Goal: Information Seeking & Learning: Learn about a topic

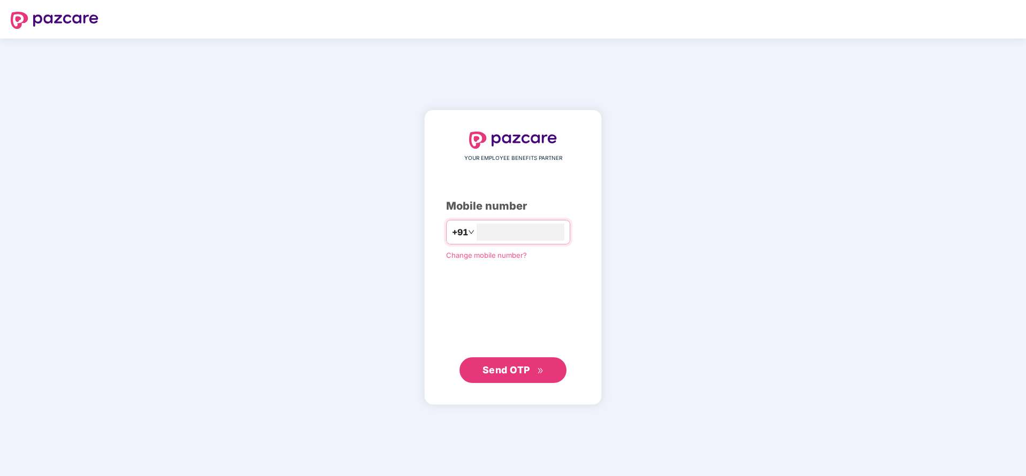
type input "**********"
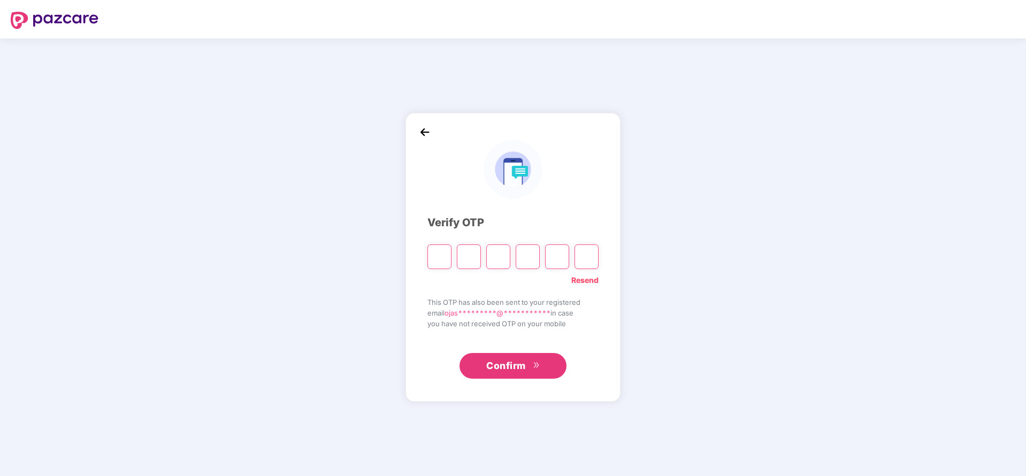
type input "*"
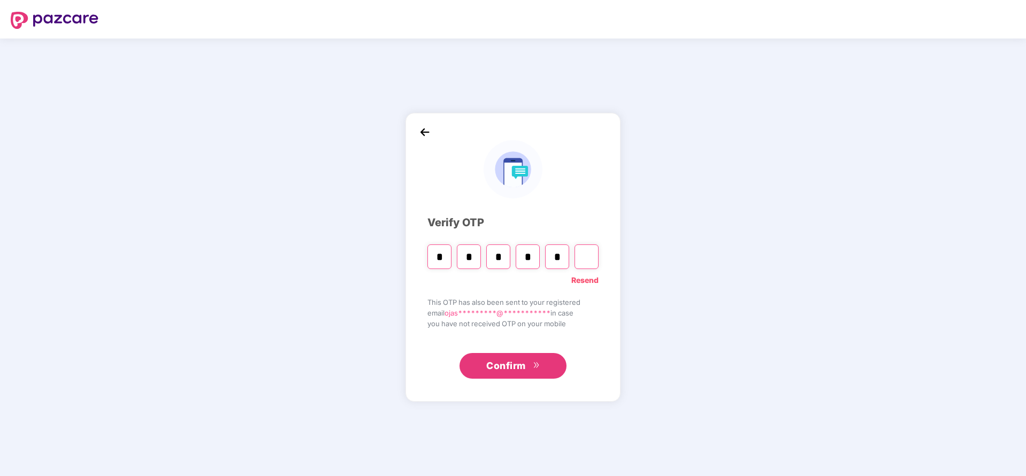
type input "*"
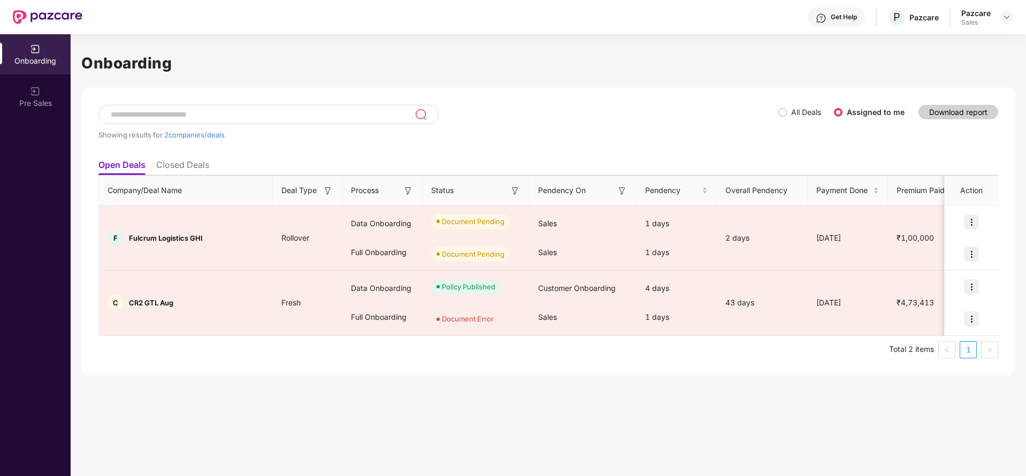
click at [1002, 23] on div at bounding box center [1007, 17] width 13 height 13
click at [1004, 19] on img at bounding box center [1007, 17] width 9 height 9
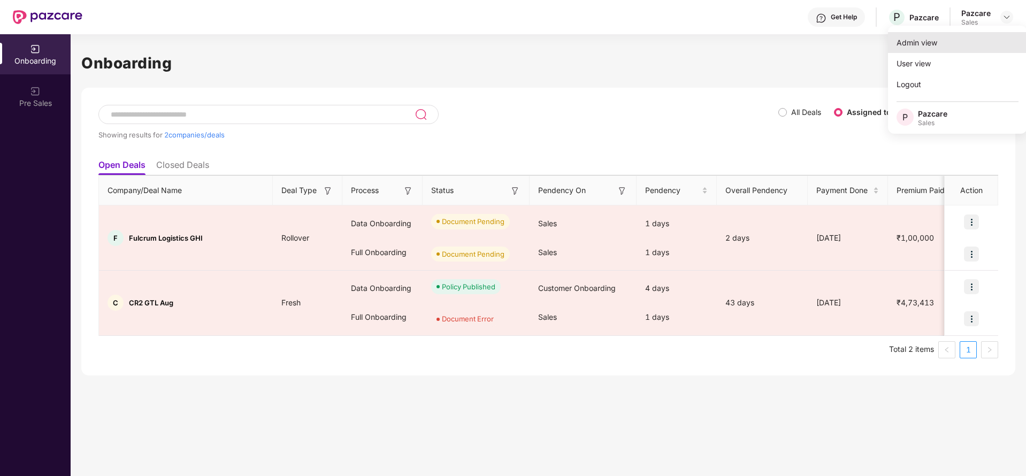
click at [953, 47] on div "Admin view" at bounding box center [957, 42] width 139 height 21
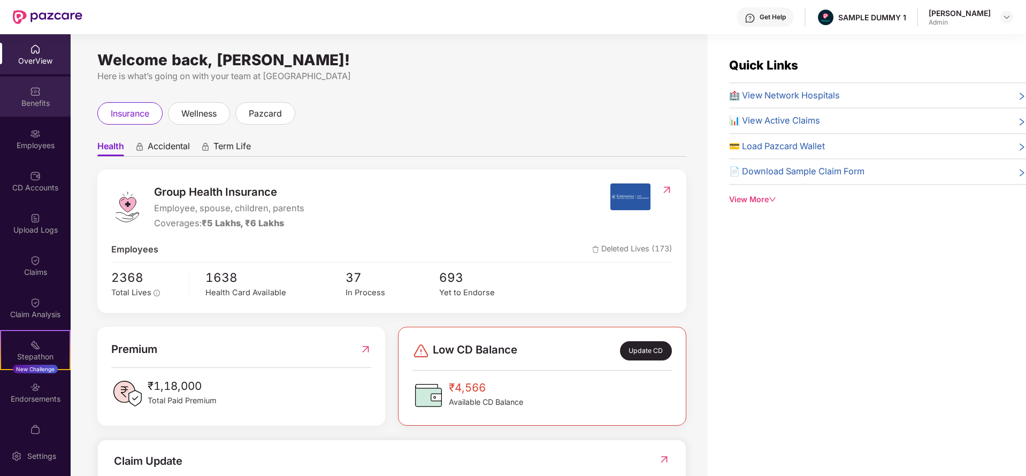
click at [59, 110] on div "Benefits" at bounding box center [35, 97] width 71 height 40
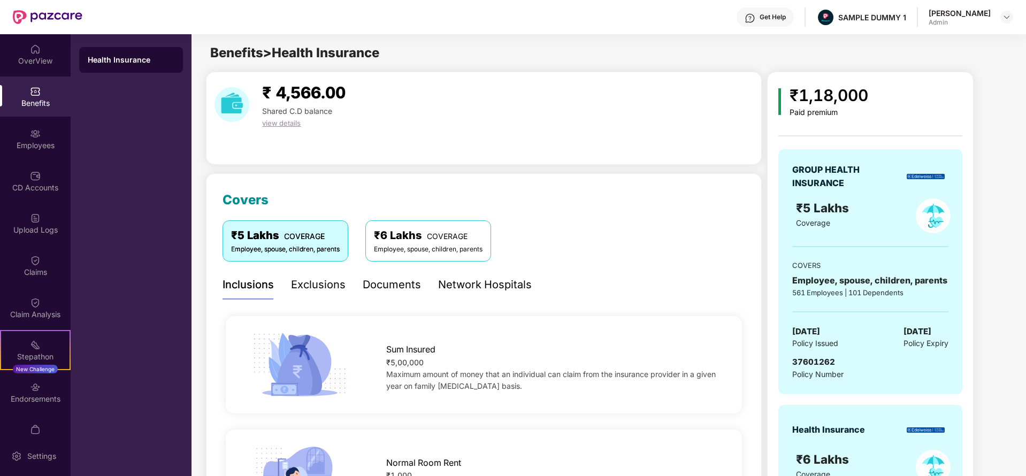
click at [307, 283] on div "Exclusions" at bounding box center [318, 285] width 55 height 17
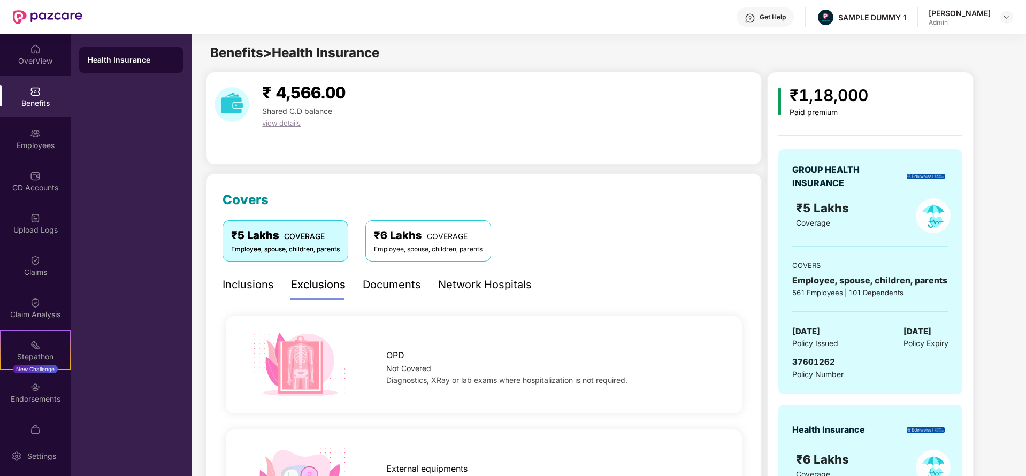
click at [393, 280] on div "Documents" at bounding box center [392, 285] width 58 height 17
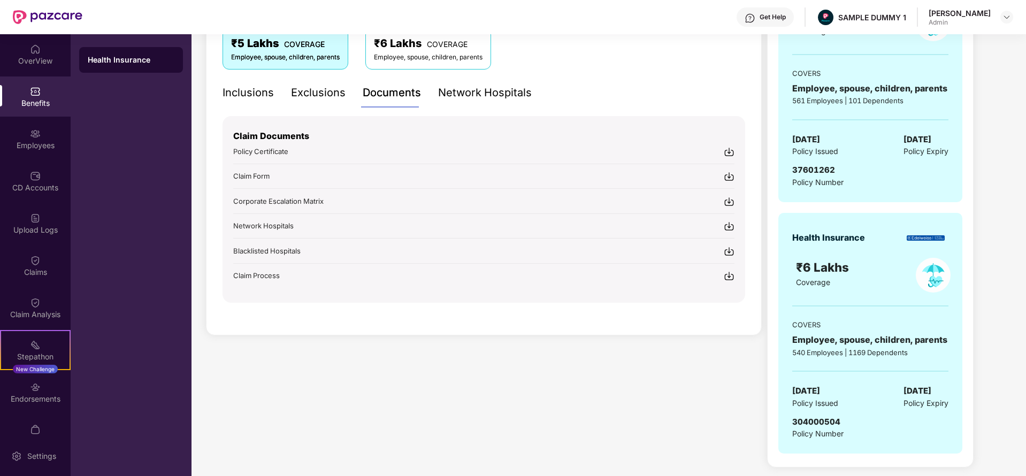
scroll to position [186, 0]
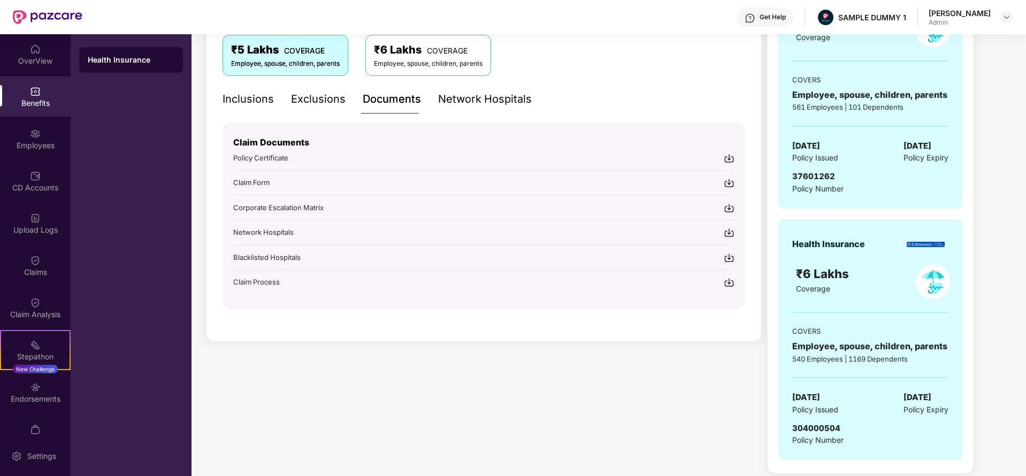
click at [480, 108] on div "Network Hospitals" at bounding box center [485, 99] width 94 height 29
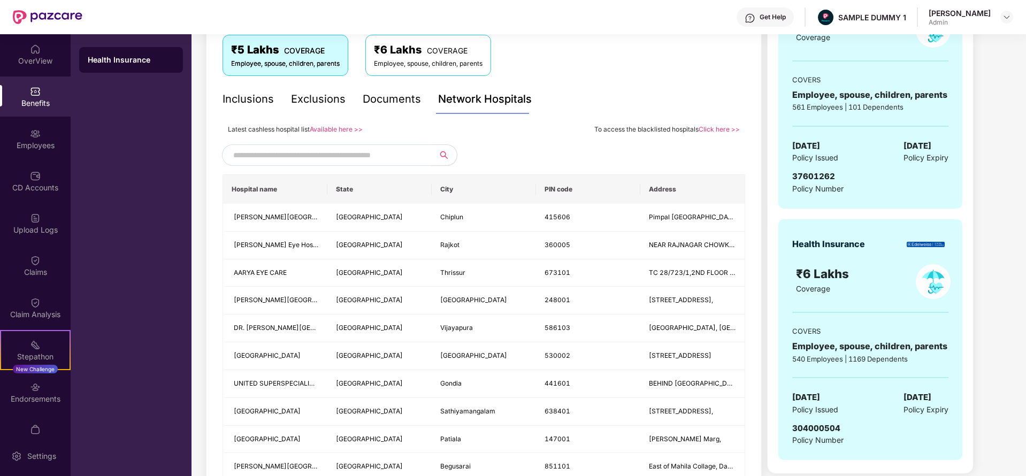
click at [320, 155] on input "text" at bounding box center [324, 155] width 183 height 16
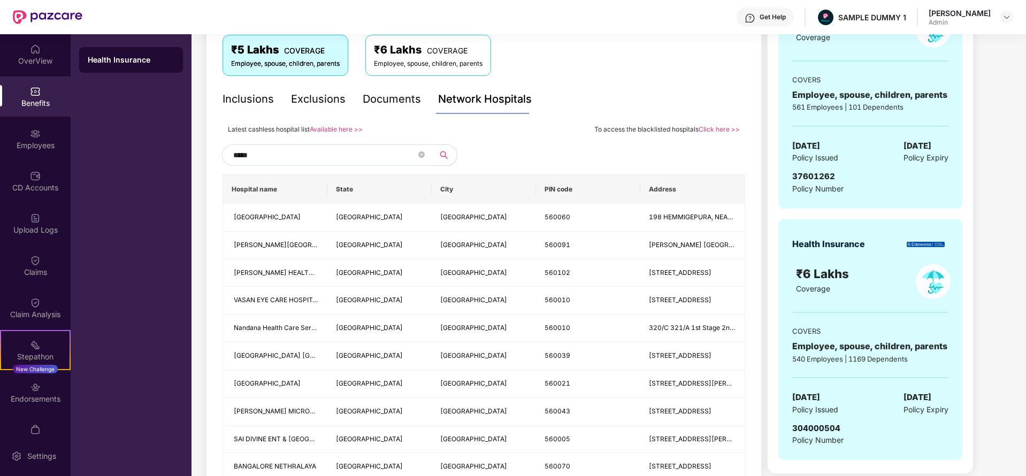
type input "******"
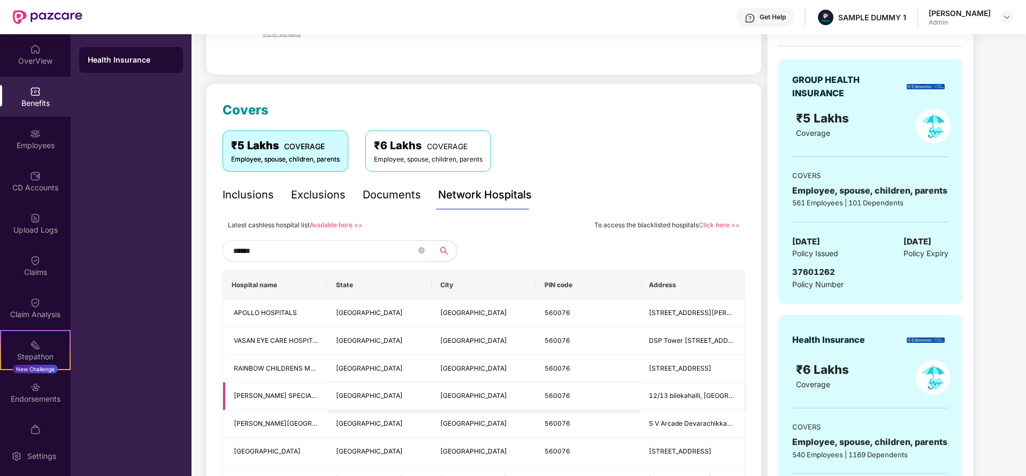
scroll to position [42, 0]
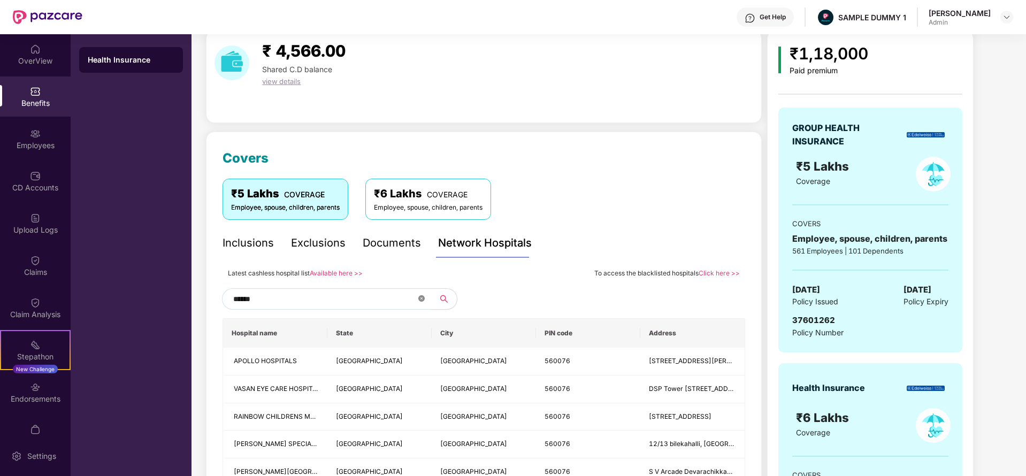
click at [420, 299] on icon "close-circle" at bounding box center [421, 298] width 6 height 6
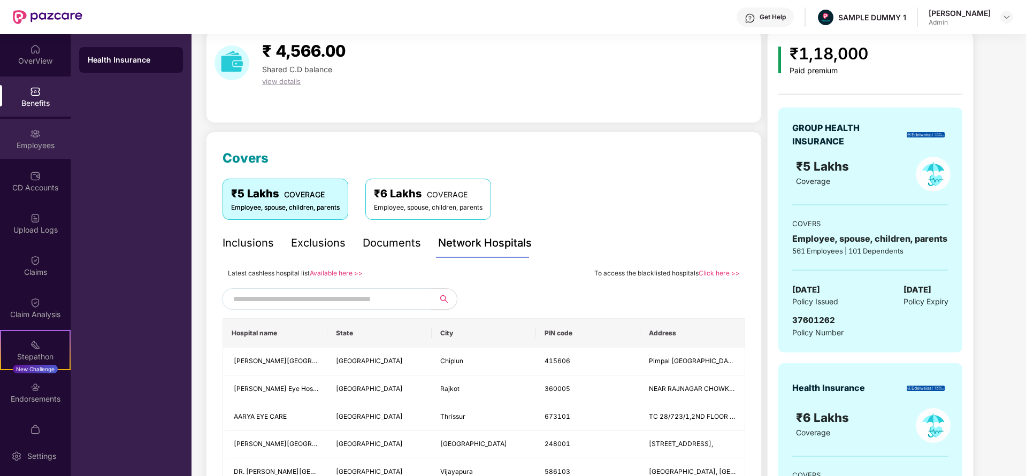
click at [18, 136] on div "Employees" at bounding box center [35, 139] width 71 height 40
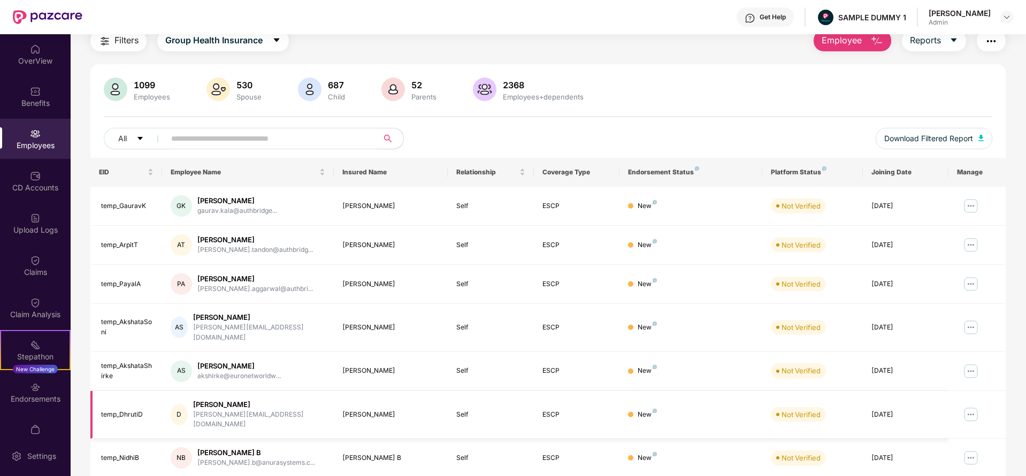
scroll to position [0, 0]
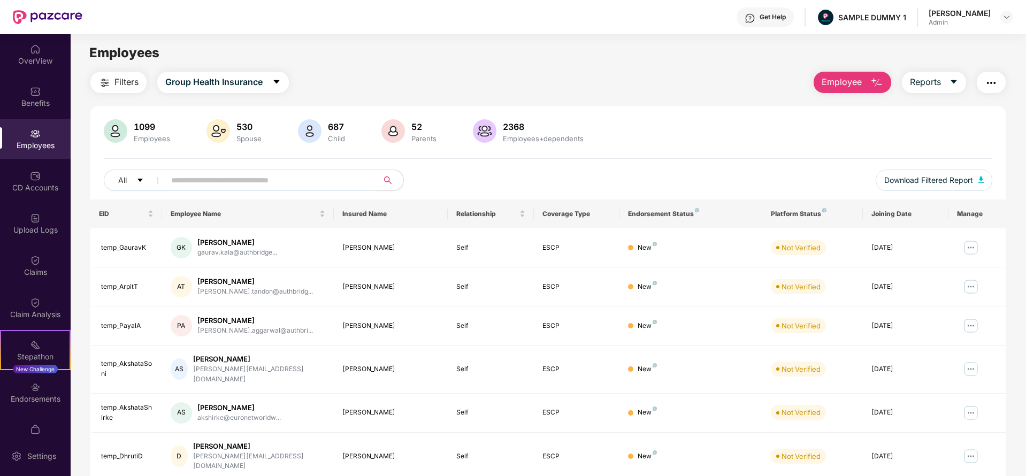
click at [846, 89] on button "Employee" at bounding box center [853, 82] width 78 height 21
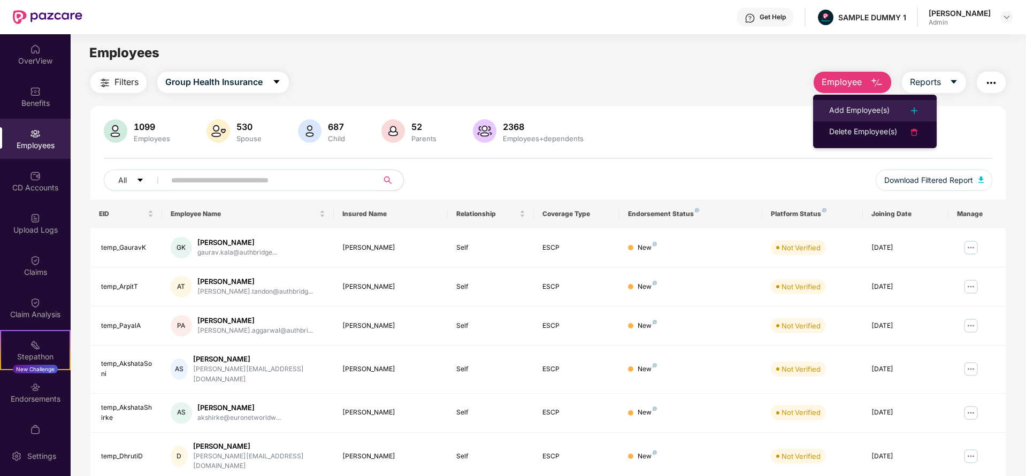
click at [854, 109] on div "Add Employee(s)" at bounding box center [859, 110] width 60 height 13
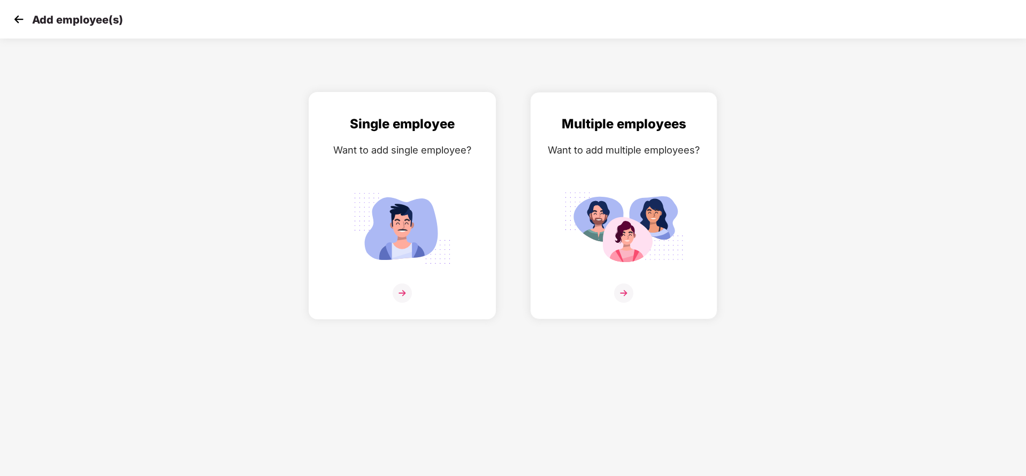
click at [421, 170] on div "Single employee Want to add single employee?" at bounding box center [402, 215] width 165 height 202
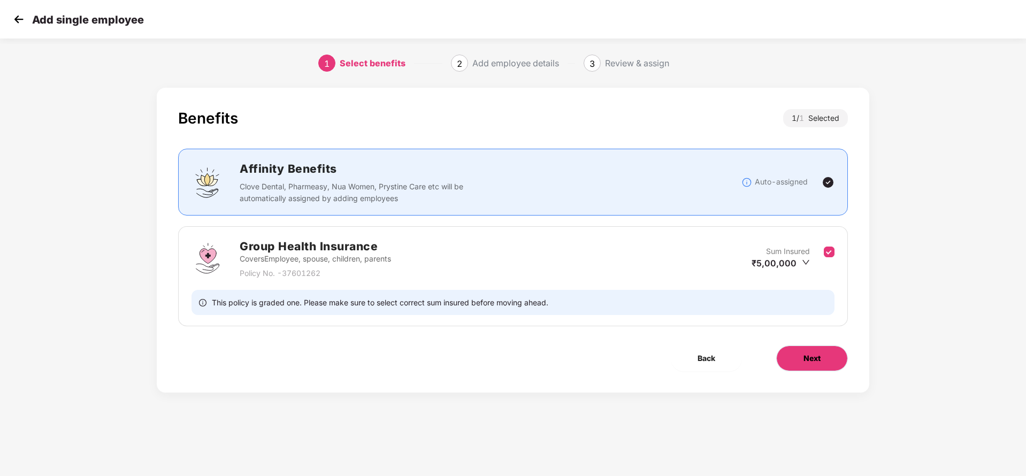
click at [800, 365] on button "Next" at bounding box center [813, 359] width 72 height 26
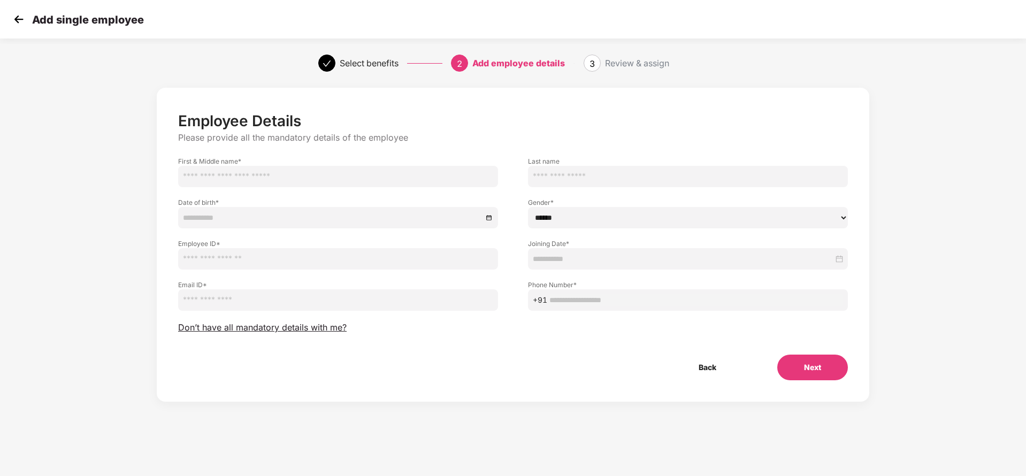
click at [18, 22] on img at bounding box center [19, 19] width 16 height 16
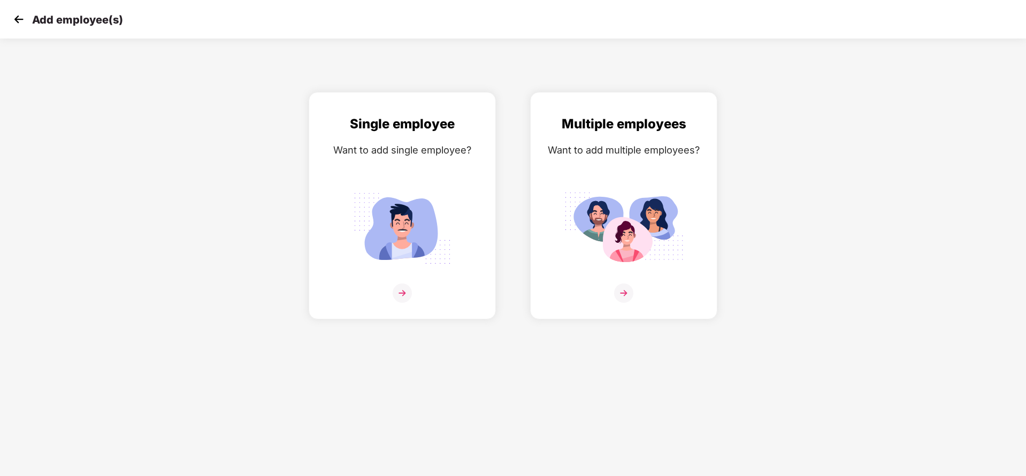
click at [18, 22] on img at bounding box center [19, 19] width 16 height 16
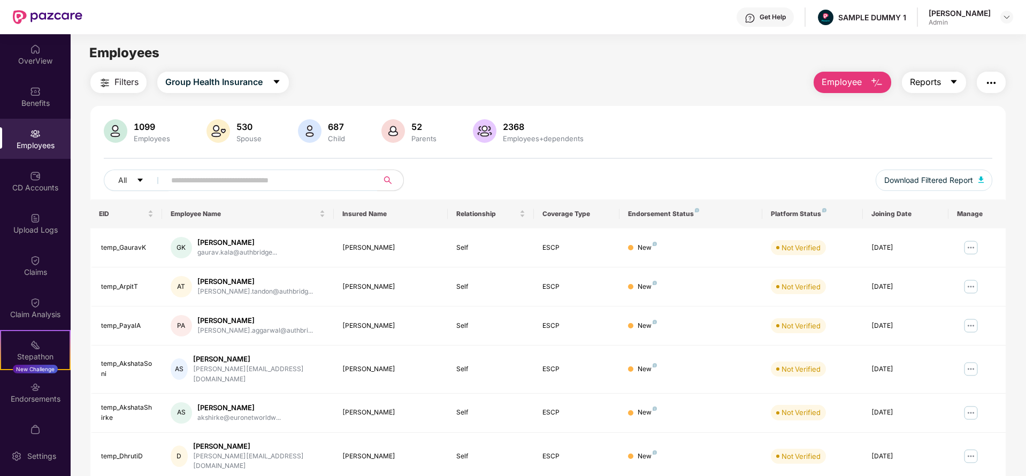
click at [926, 87] on span "Reports" at bounding box center [925, 81] width 31 height 13
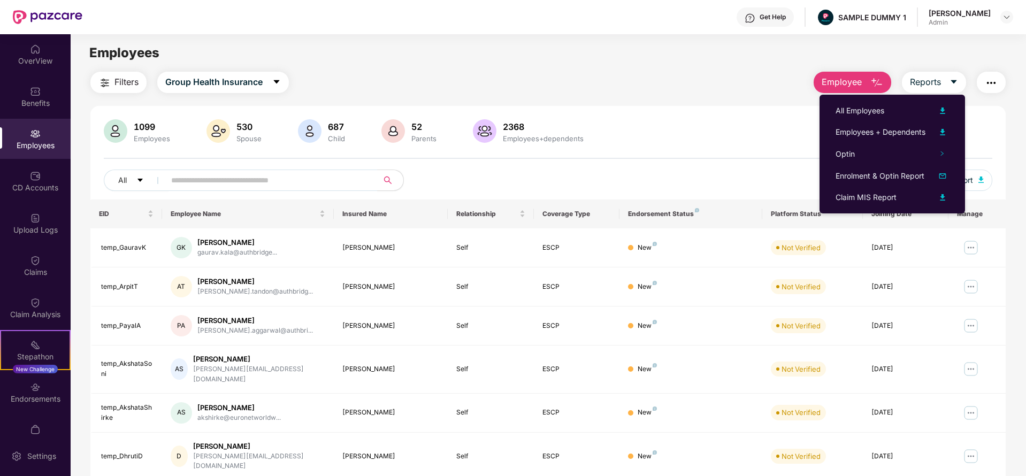
click at [991, 86] on img "button" at bounding box center [991, 83] width 13 height 13
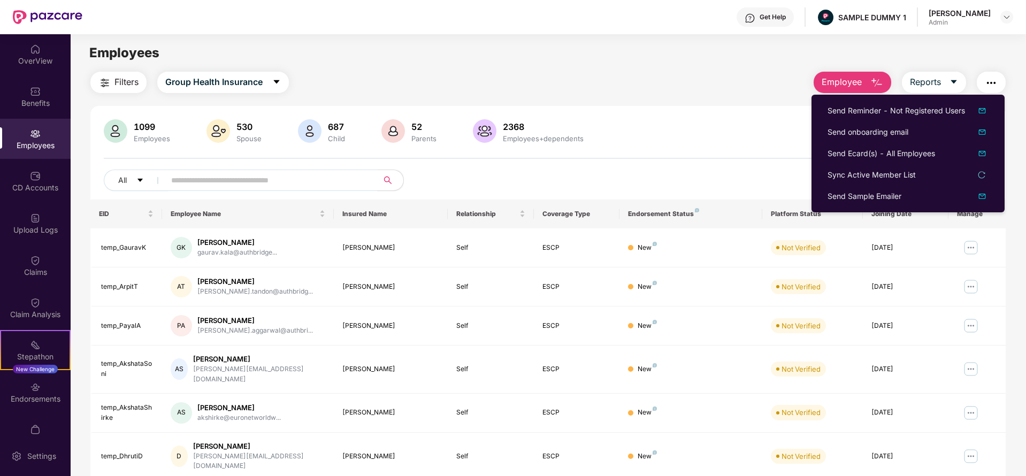
click at [697, 110] on div "1099 Employees 530 Spouse 687 Child [DEMOGRAPHIC_DATA] Parents 2368 Employees+d…" at bounding box center [548, 395] width 916 height 579
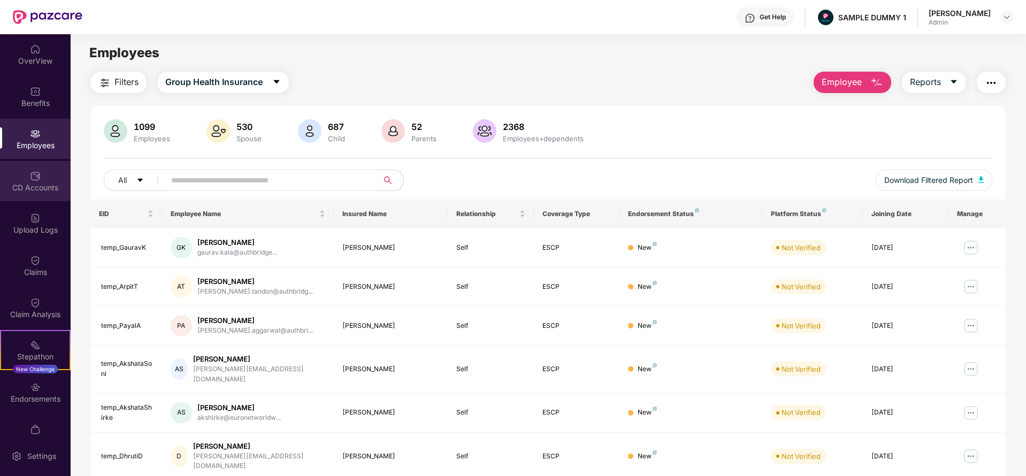
click at [34, 197] on div "CD Accounts" at bounding box center [35, 181] width 71 height 40
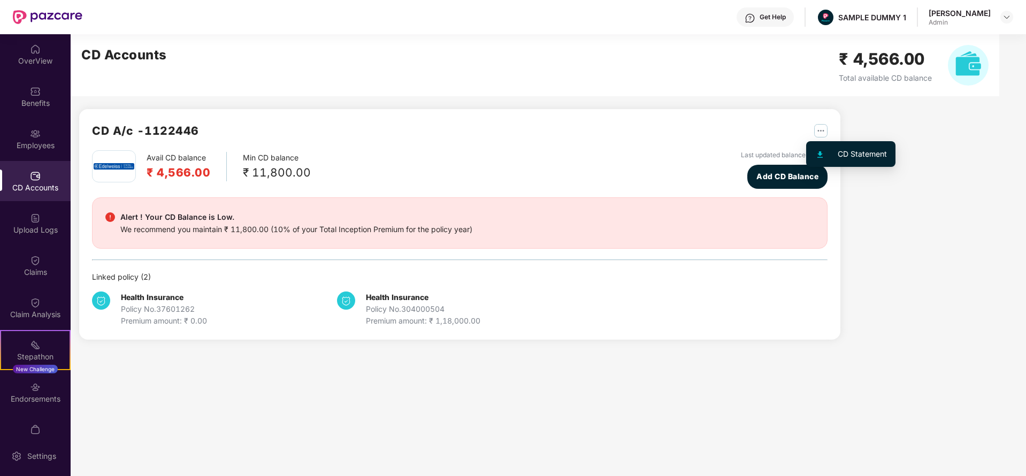
click at [817, 126] on img "button" at bounding box center [821, 130] width 13 height 13
click at [462, 121] on div "CD A/c - 1122446 Avail CD balance ₹ 4,566.00 Min CD balance ₹ 11,800.00 Last up…" at bounding box center [460, 224] width 762 height 231
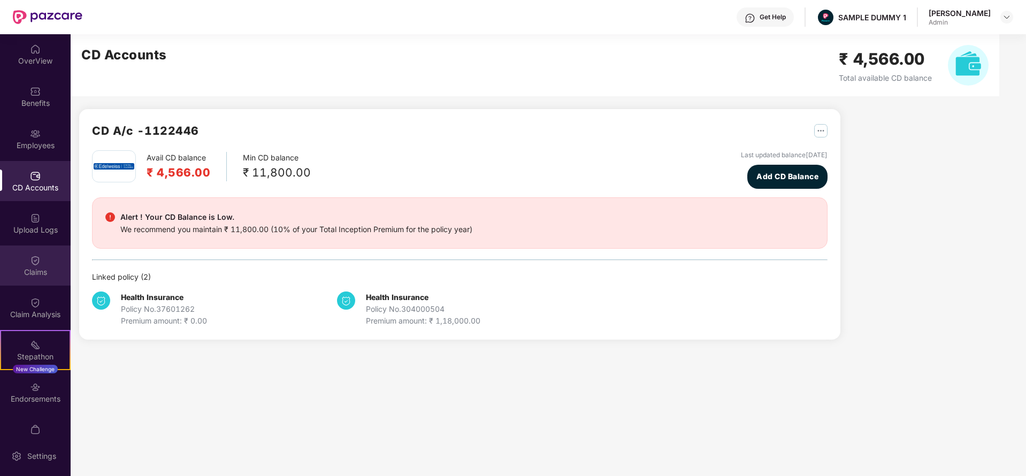
click at [27, 262] on div "Claims" at bounding box center [35, 266] width 71 height 40
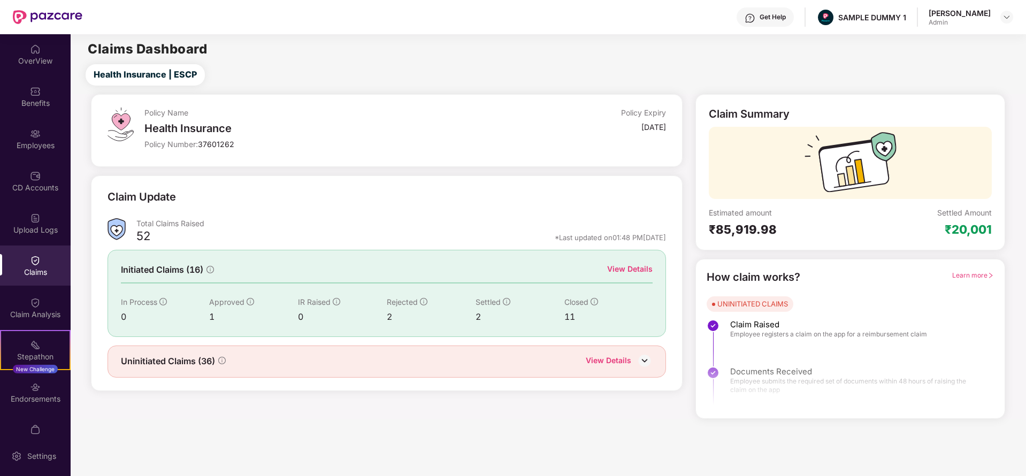
click at [622, 271] on div "View Details" at bounding box center [629, 269] width 45 height 12
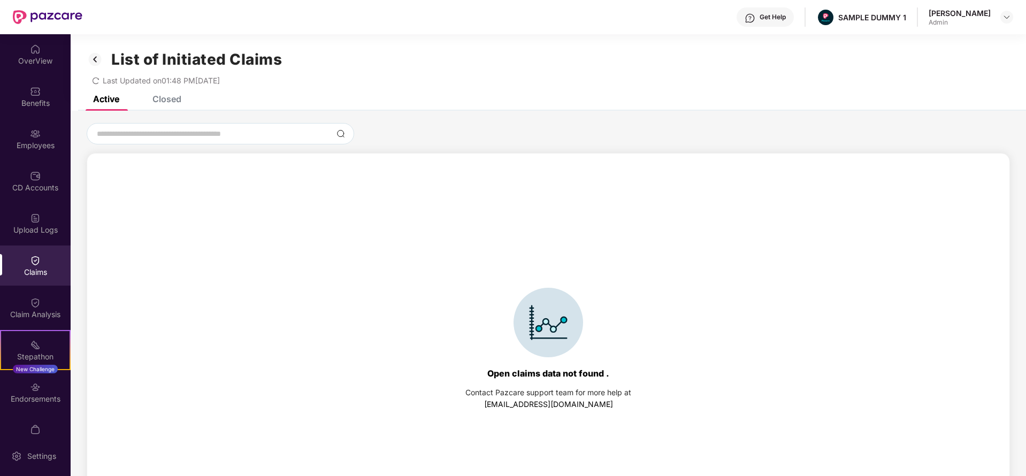
click at [152, 100] on div "Closed" at bounding box center [158, 99] width 45 height 11
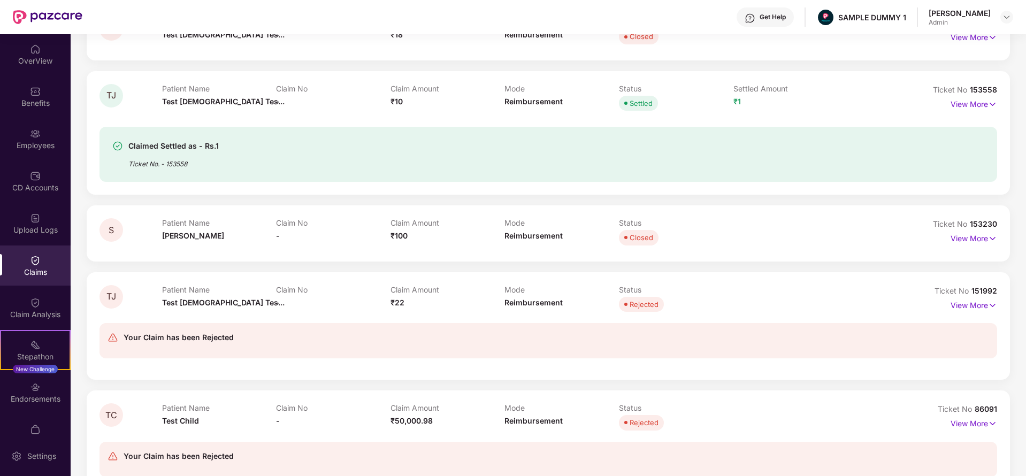
scroll to position [218, 0]
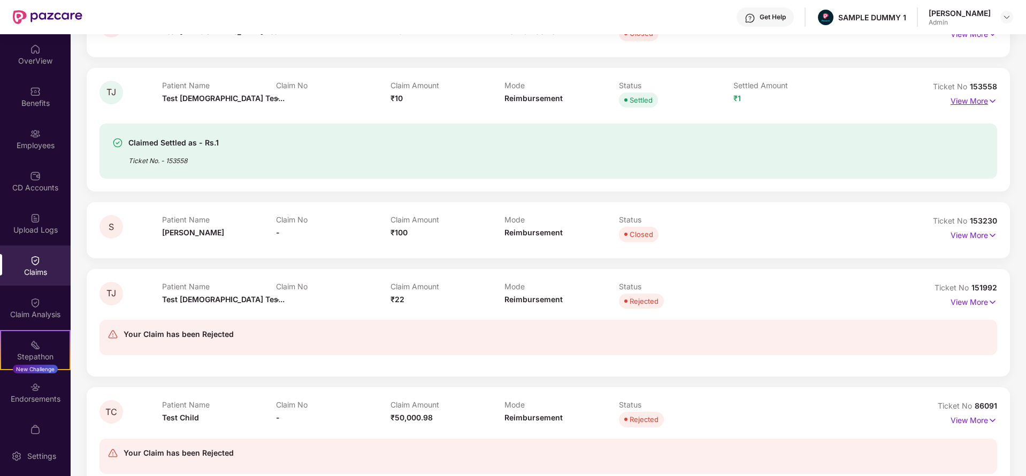
click at [977, 94] on p "View More" at bounding box center [974, 100] width 47 height 14
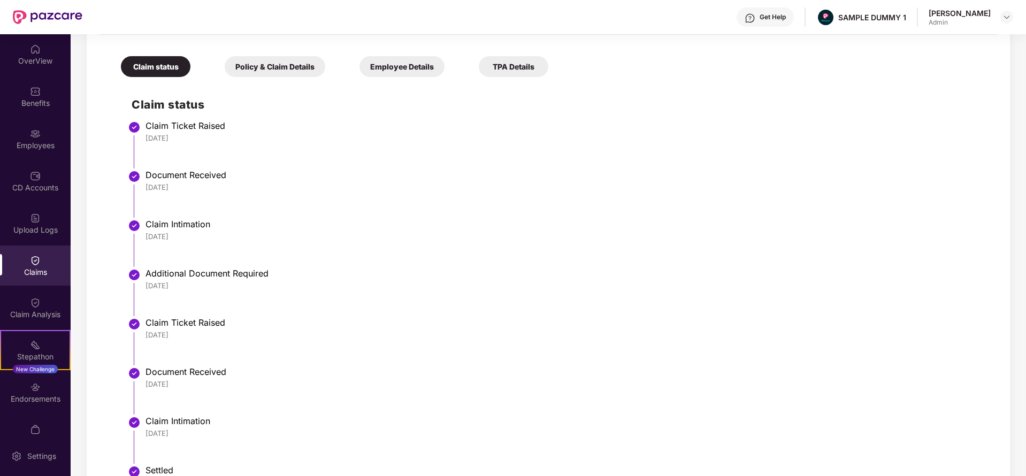
scroll to position [410, 0]
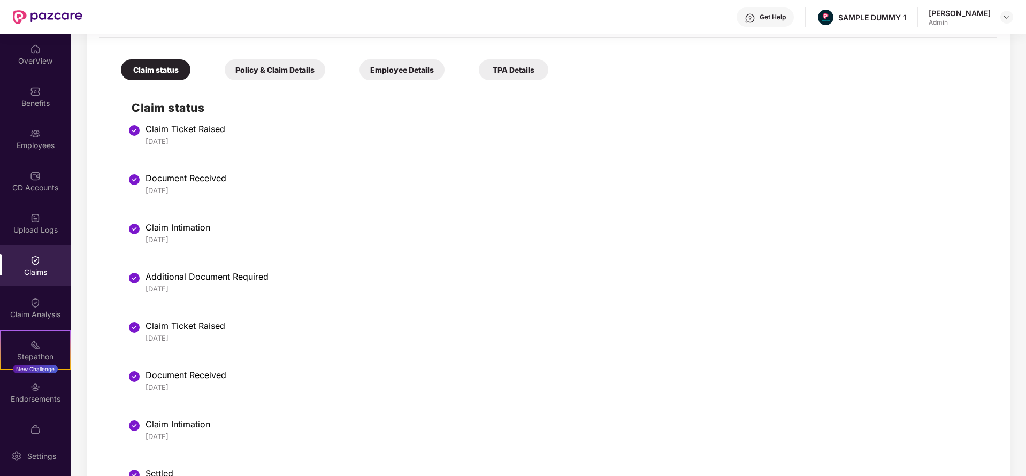
click at [285, 64] on div "Policy & Claim Details" at bounding box center [275, 69] width 101 height 21
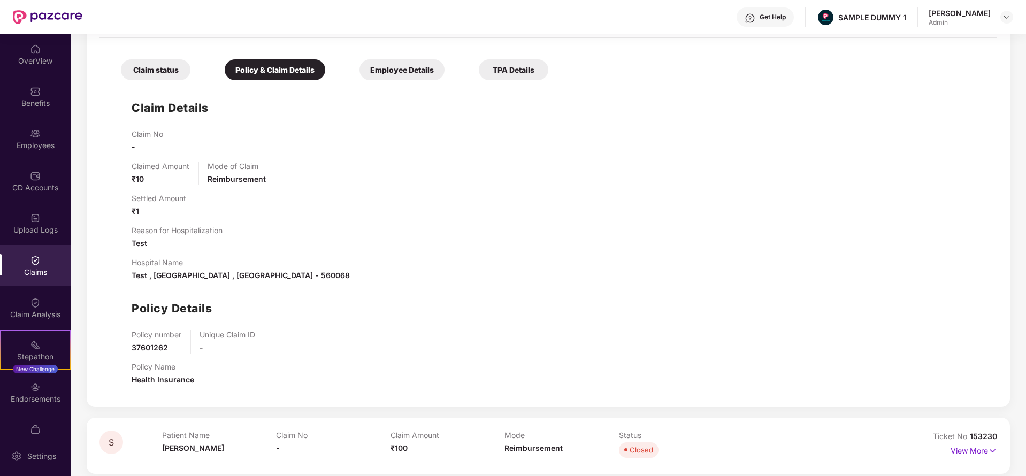
click at [375, 63] on div "Employee Details" at bounding box center [402, 69] width 85 height 21
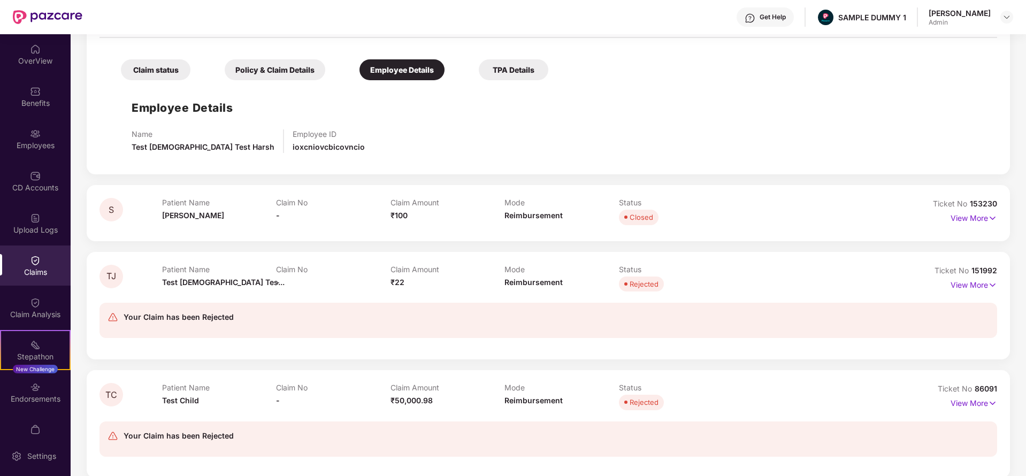
click at [509, 66] on div "TPA Details" at bounding box center [514, 69] width 70 height 21
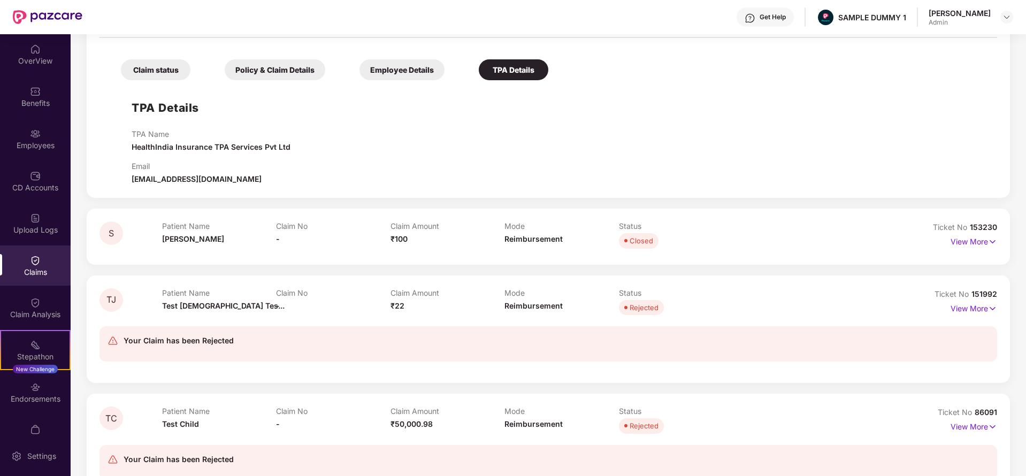
scroll to position [476, 0]
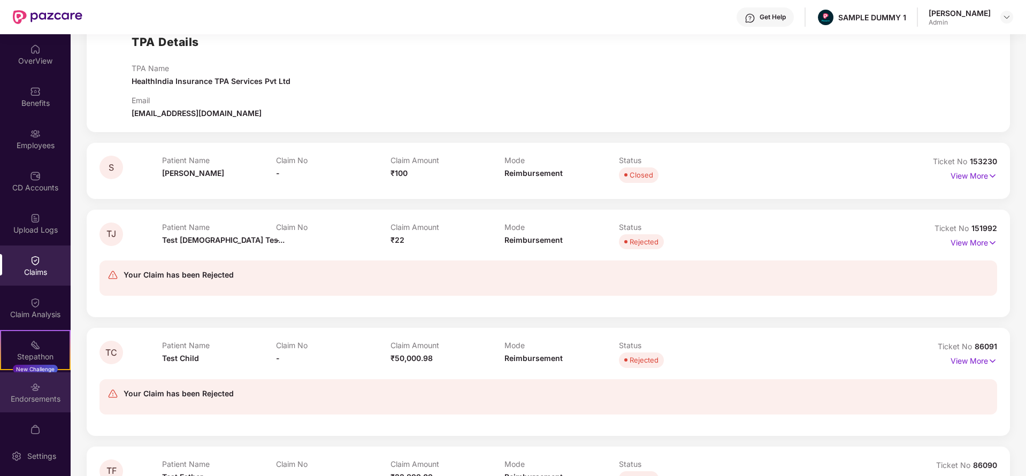
click at [42, 377] on div "Endorsements" at bounding box center [35, 392] width 71 height 40
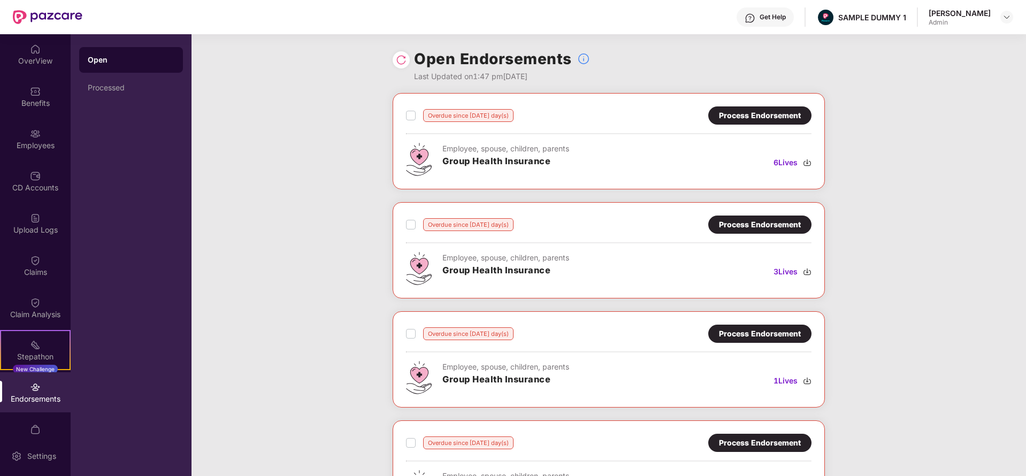
click at [756, 119] on div "Process Endorsement" at bounding box center [760, 116] width 82 height 12
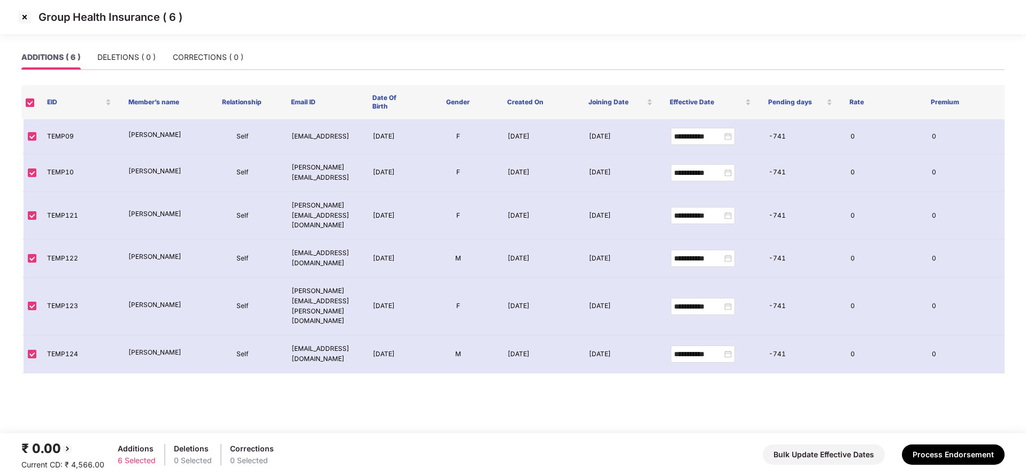
click at [28, 17] on img at bounding box center [24, 17] width 17 height 17
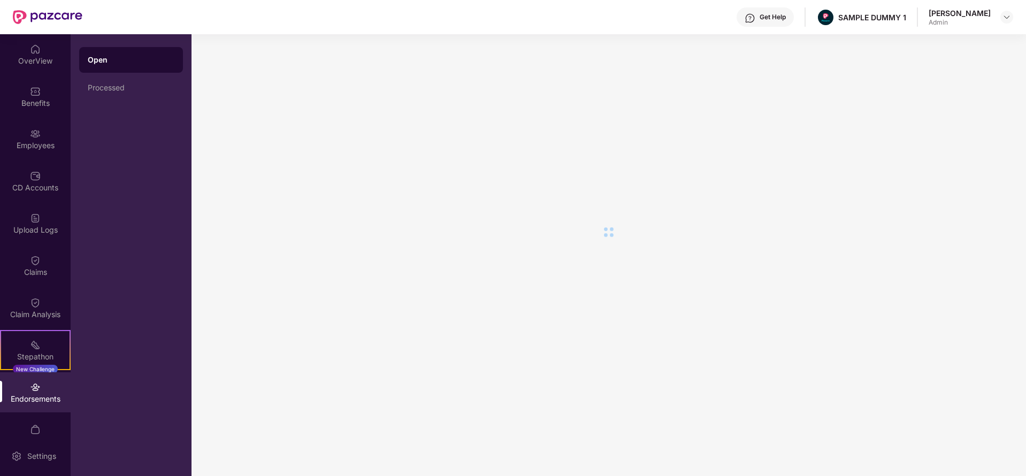
scroll to position [63, 0]
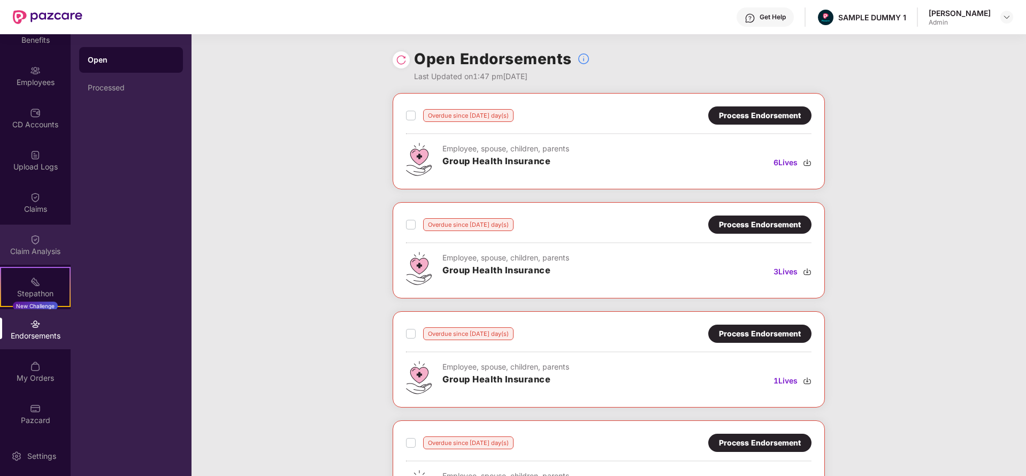
click at [39, 256] on div "Claim Analysis" at bounding box center [35, 245] width 71 height 40
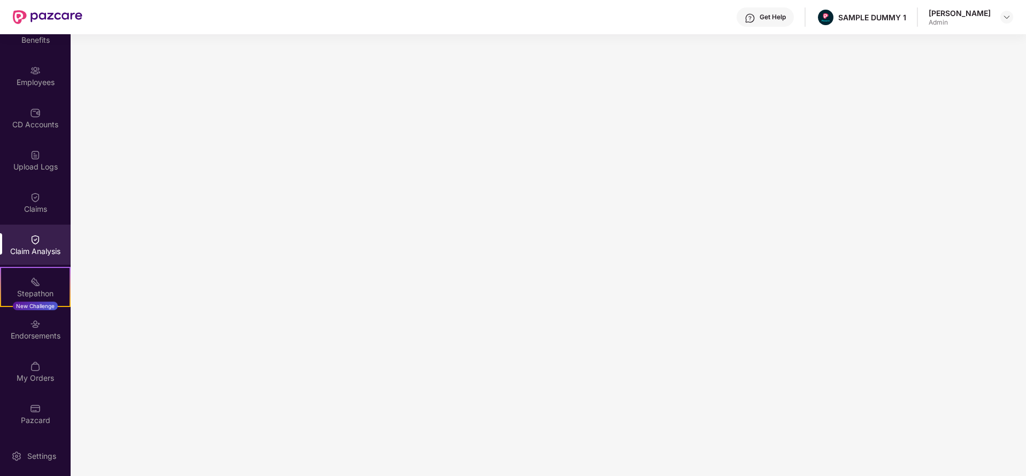
click at [756, 16] on img at bounding box center [750, 18] width 11 height 11
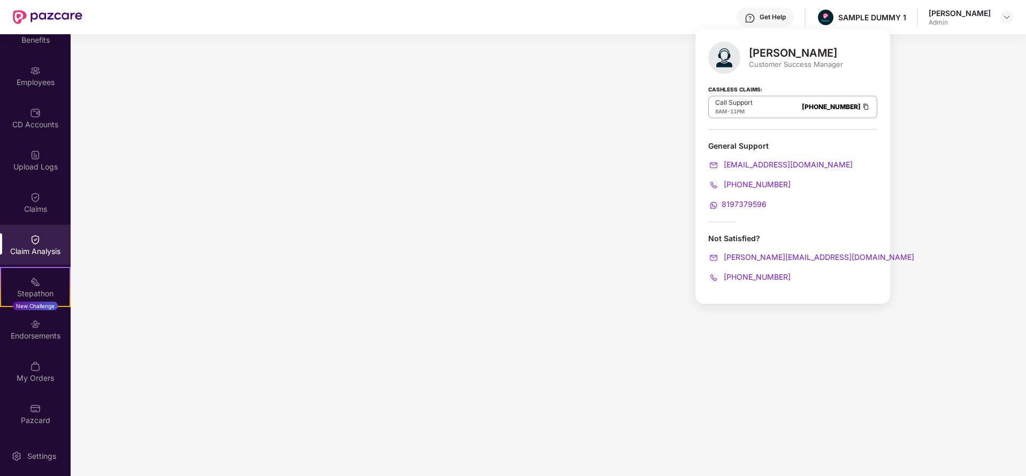
click at [756, 16] on img at bounding box center [750, 18] width 11 height 11
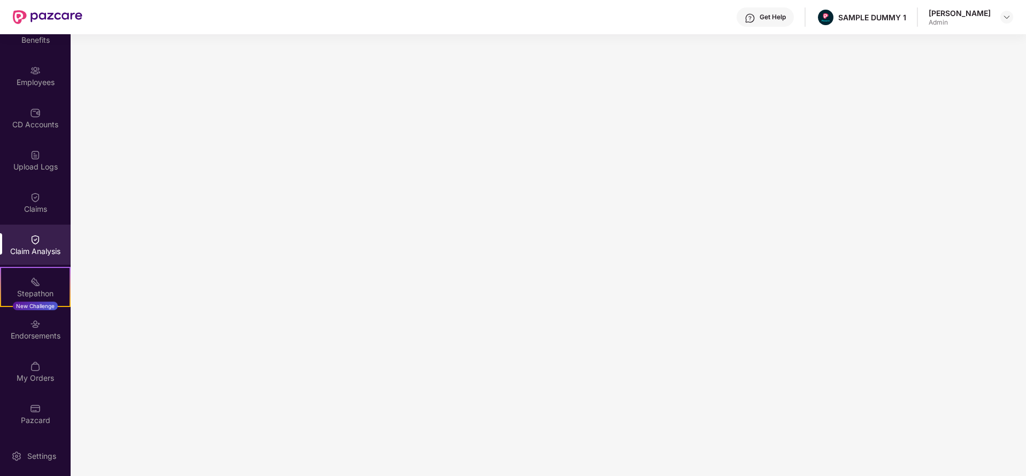
click at [756, 16] on img at bounding box center [750, 18] width 11 height 11
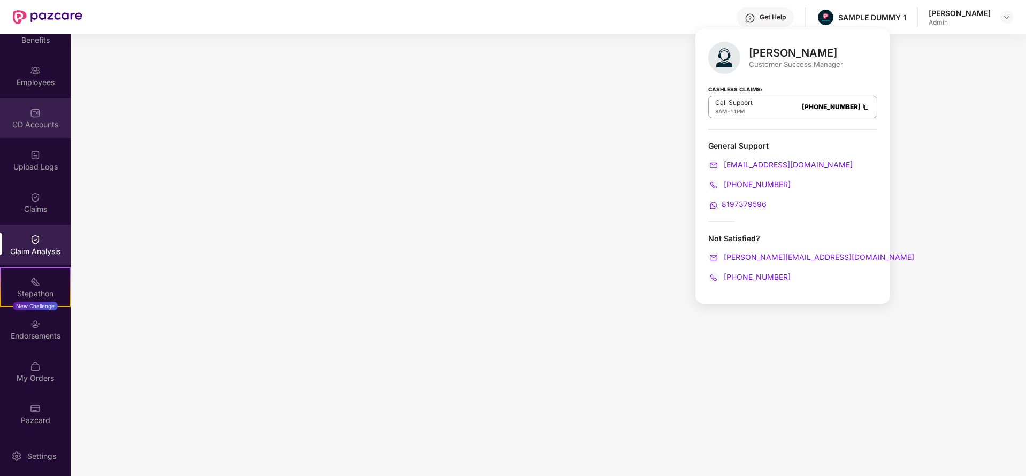
scroll to position [0, 0]
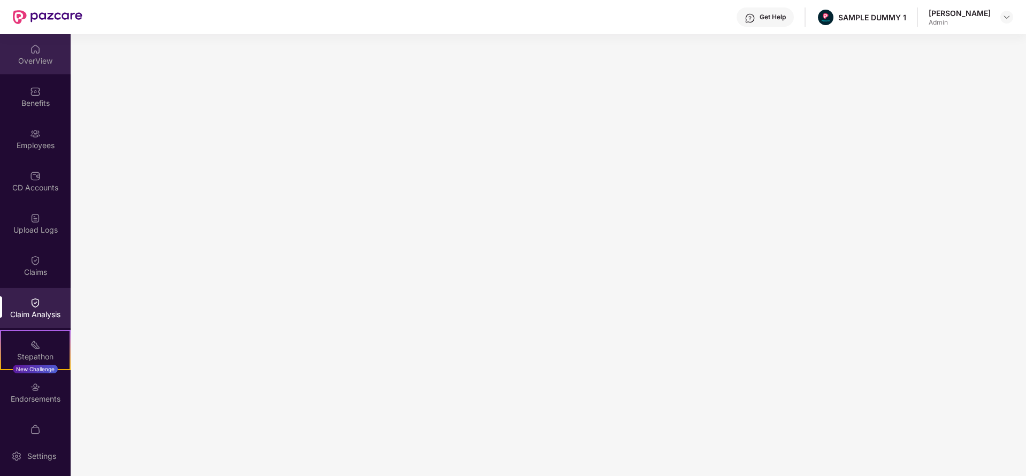
click at [40, 62] on div "OverView" at bounding box center [35, 61] width 71 height 11
